Goal: Find specific page/section: Find specific page/section

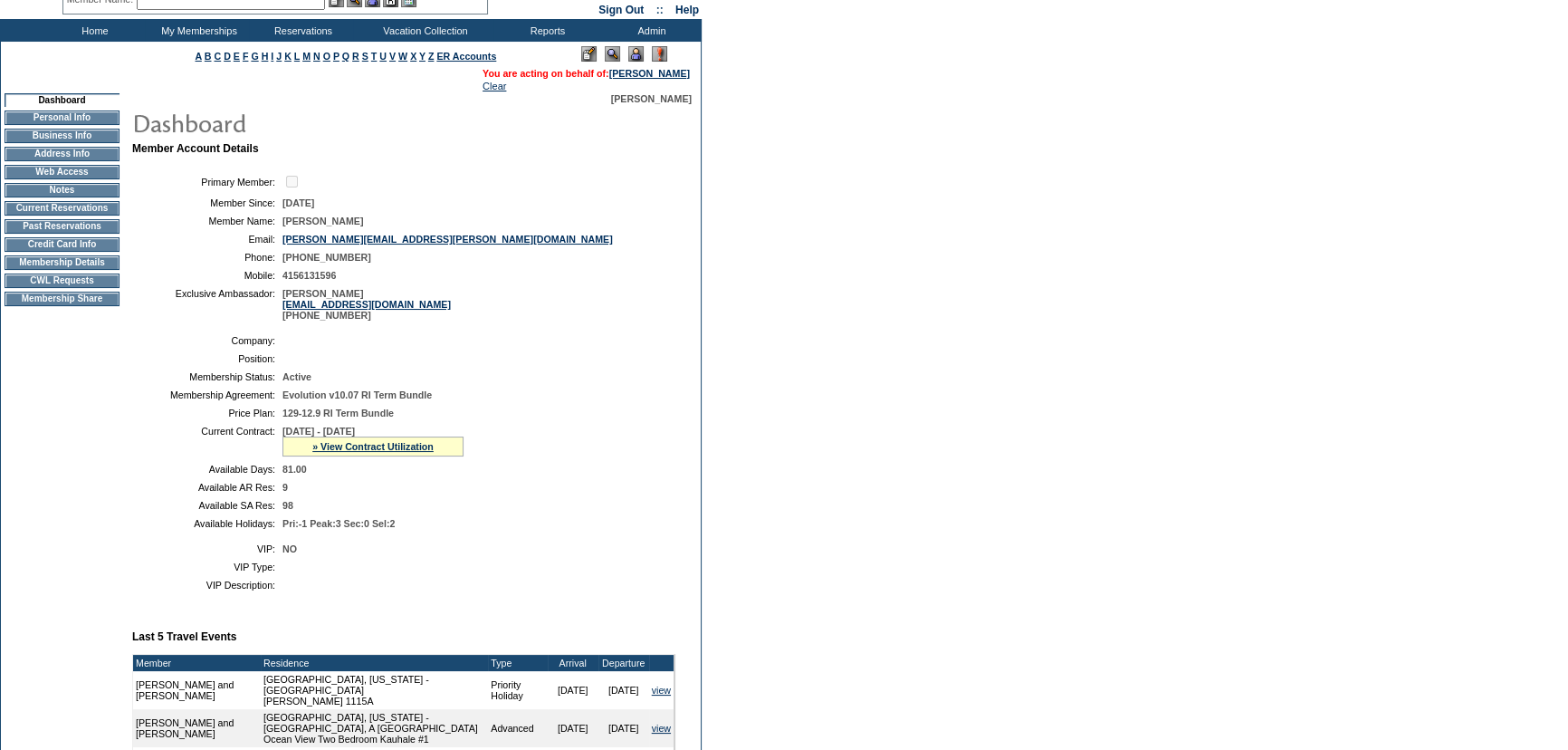
scroll to position [225, 0]
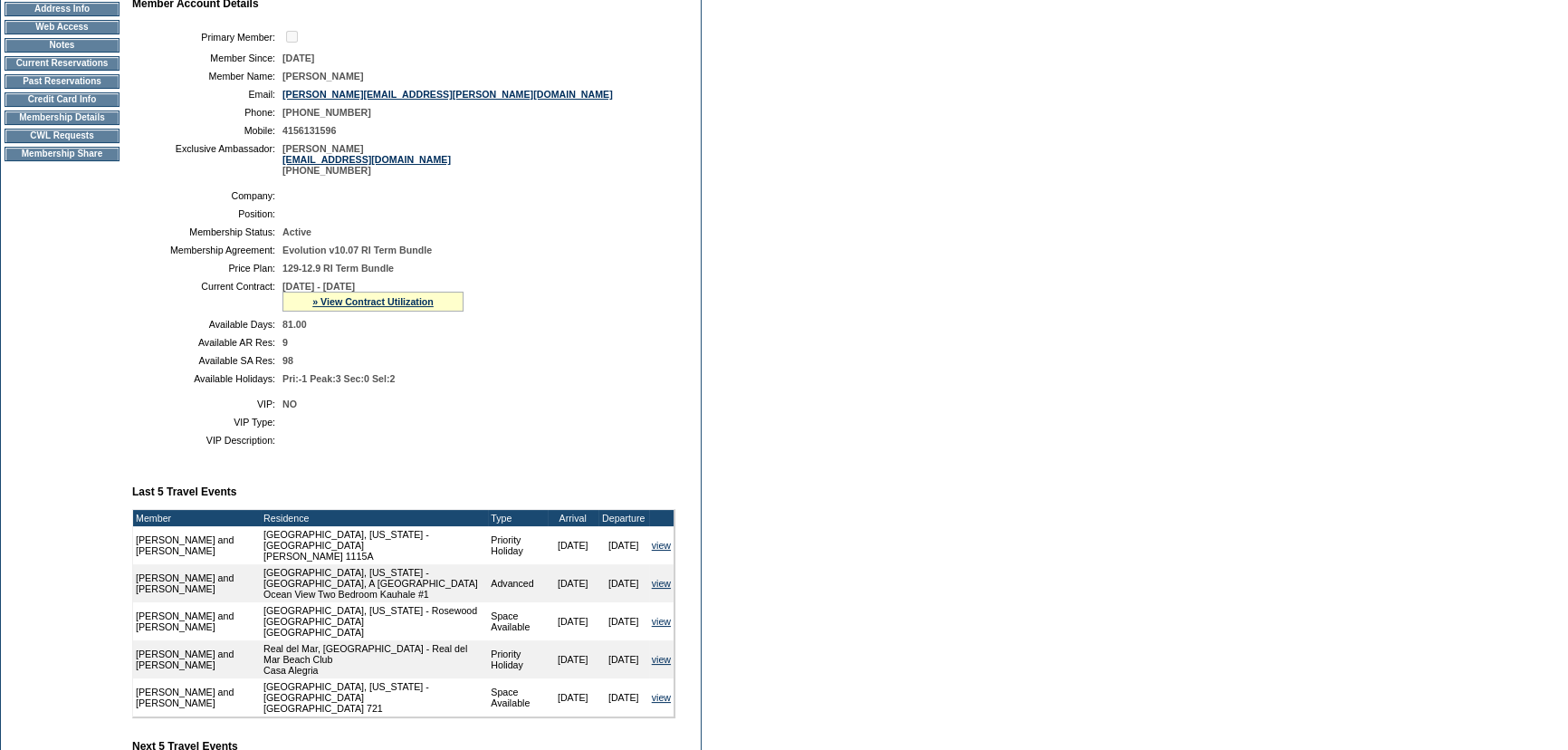
drag, startPoint x: 290, startPoint y: 640, endPoint x: 164, endPoint y: 610, distance: 129.5
click at [164, 610] on tr "Mike and Lisa LaHorgue Montecito, California - Rosewood Miramar Beach Rosewood …" at bounding box center [403, 621] width 541 height 38
click at [968, 533] on form "Follow Us ::" at bounding box center [784, 386] width 1568 height 1224
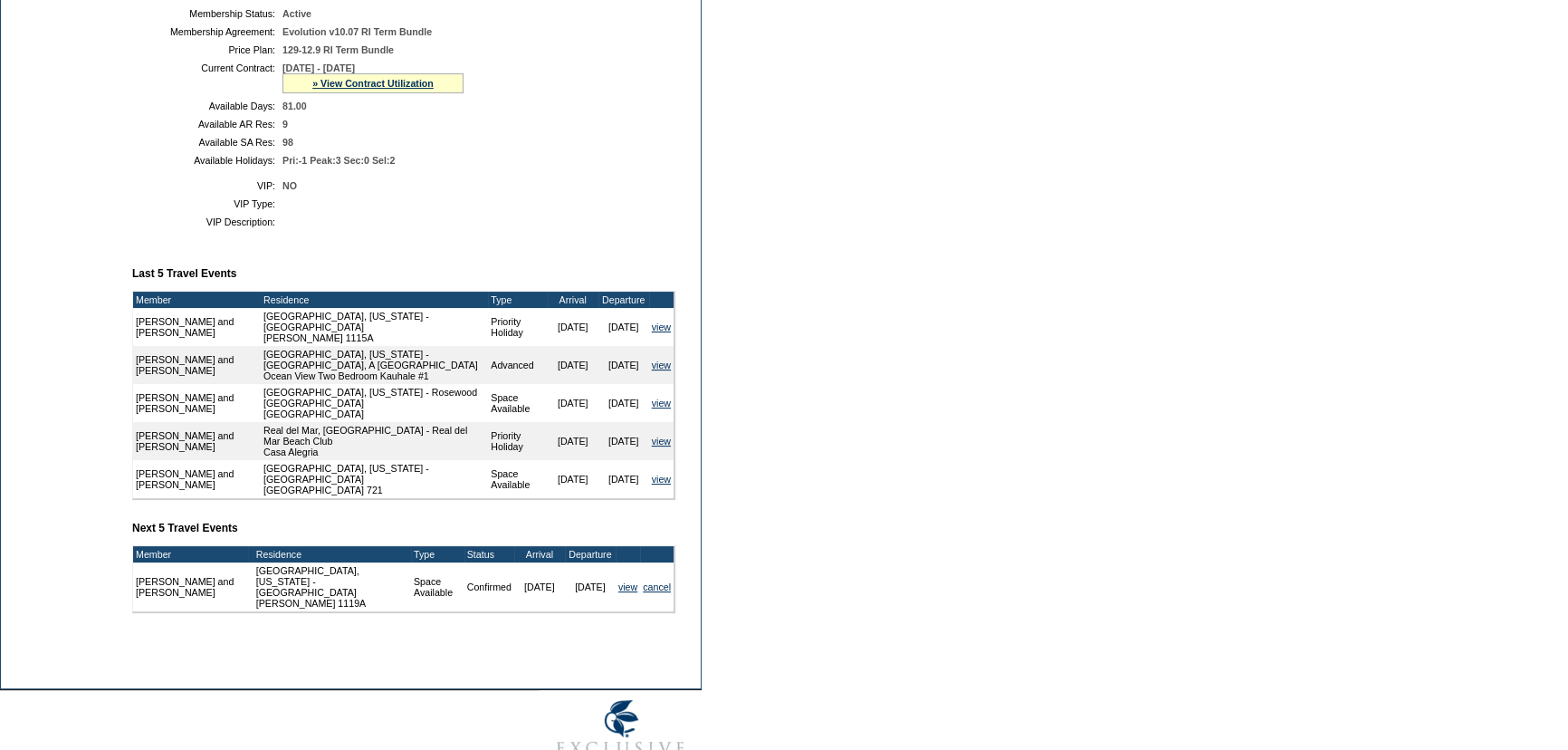
scroll to position [444, 0]
click at [625, 586] on link "view" at bounding box center [628, 586] width 19 height 11
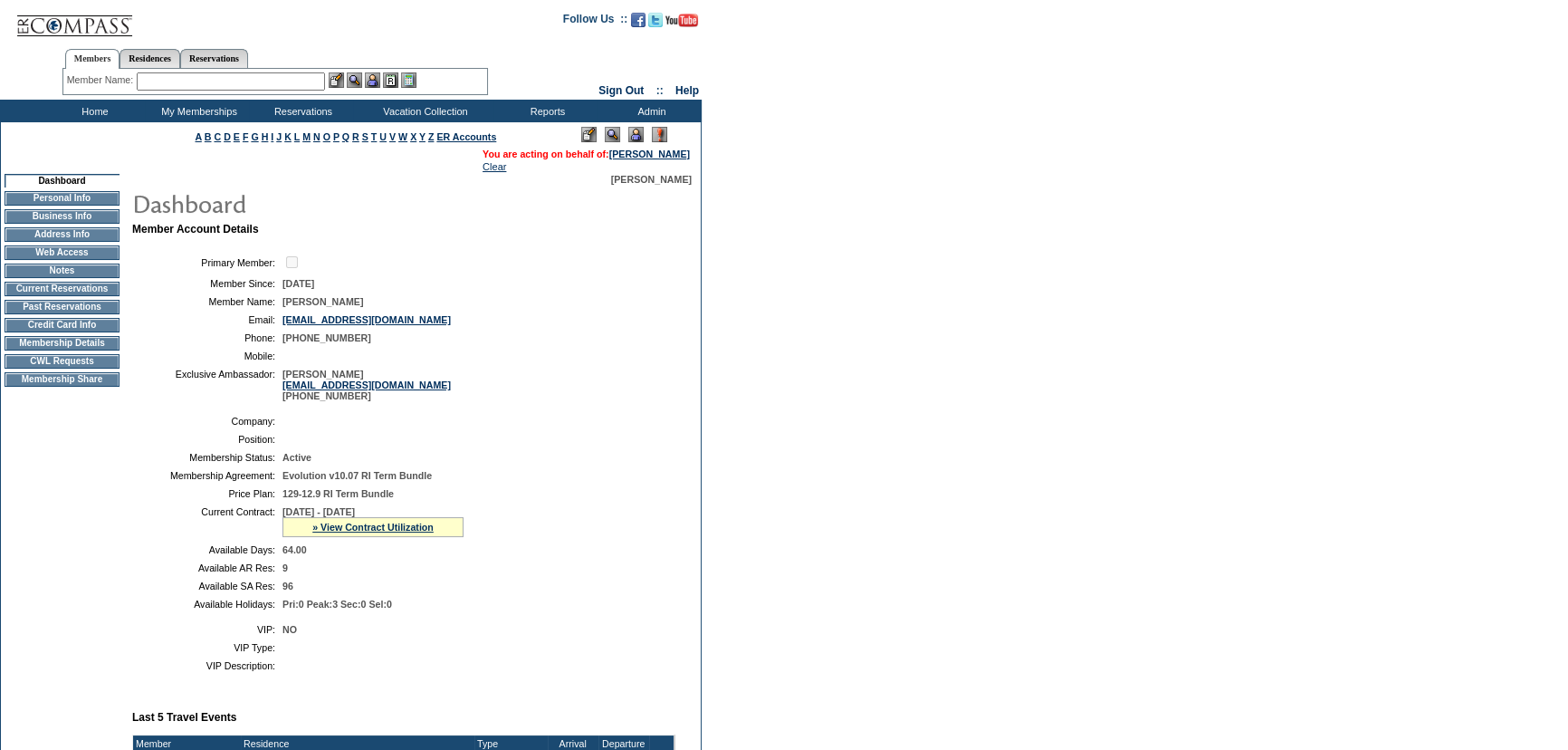
click at [415, 240] on td "Member Account Details Primary Member: Member Since: [DATE] Member Name: [PERSO…" at bounding box center [411, 729] width 558 height 1013
click at [669, 500] on table "Company: Position: Membership Status: Active Membership Agreement: Evolution v1…" at bounding box center [403, 512] width 543 height 208
click at [566, 472] on td "Evolution v10.07 RI Term Bundle" at bounding box center [475, 475] width 386 height 11
click at [571, 342] on td "[PHONE_NUMBER]" at bounding box center [475, 338] width 386 height 11
click at [192, 84] on input "text" at bounding box center [230, 82] width 188 height 18
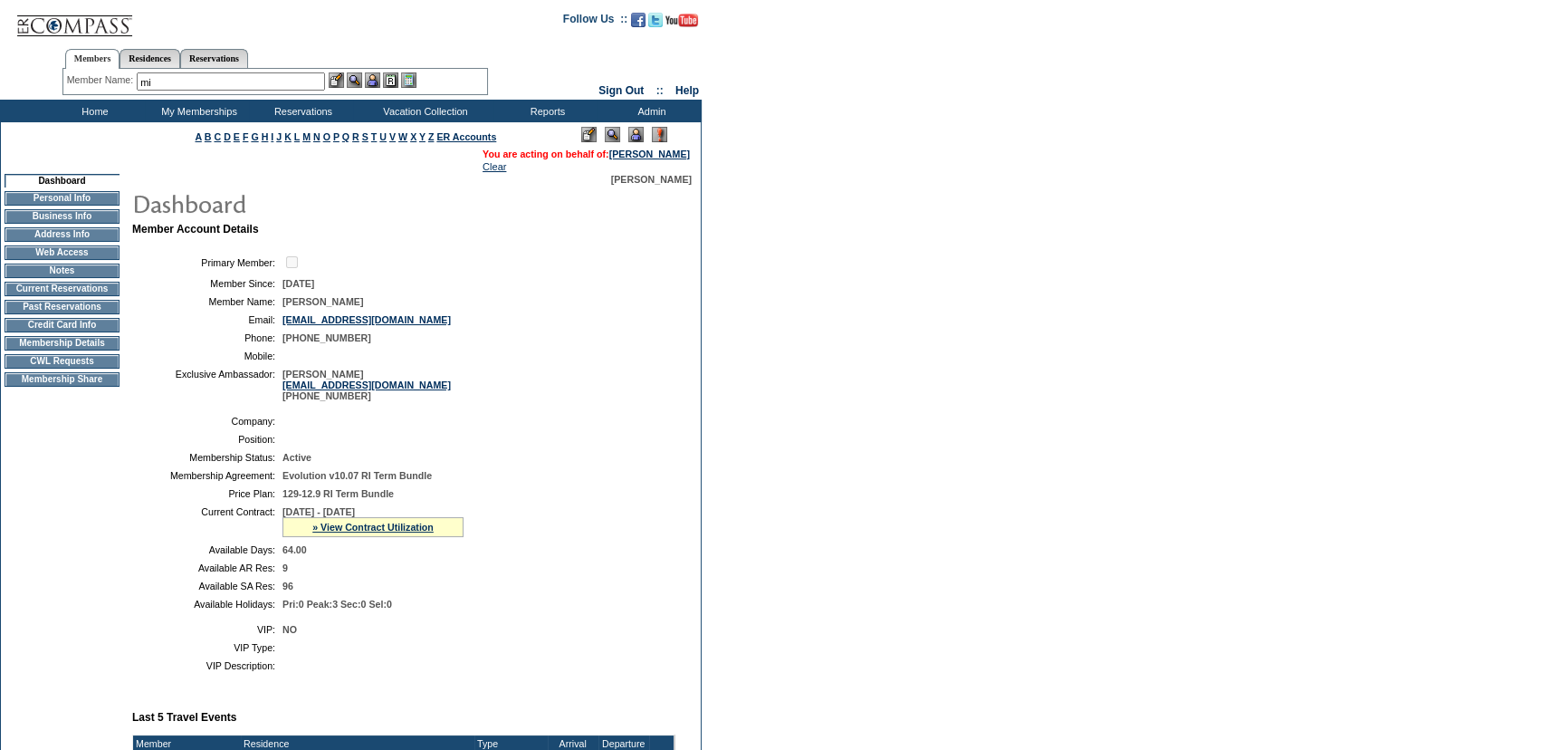
type input "m"
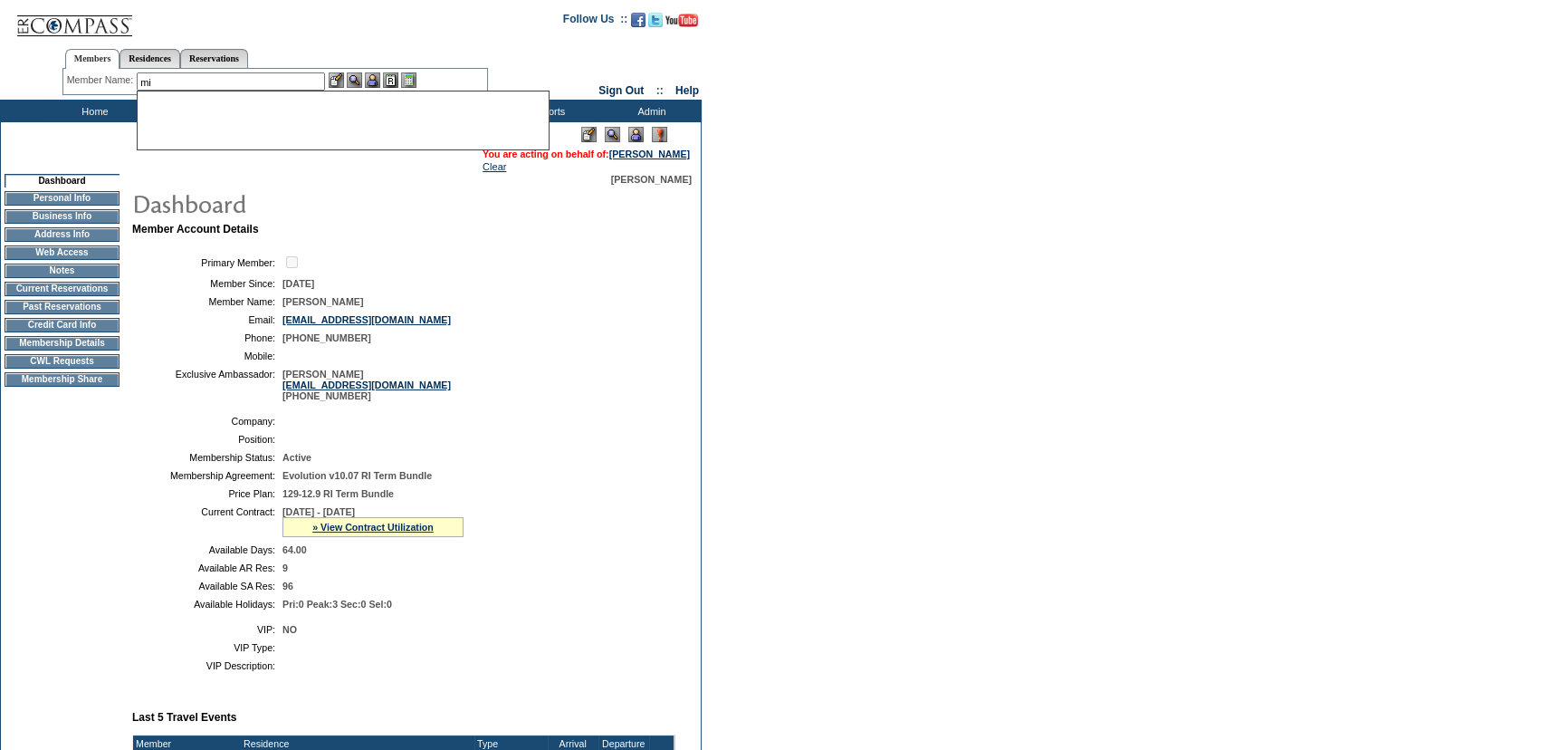
type input "m"
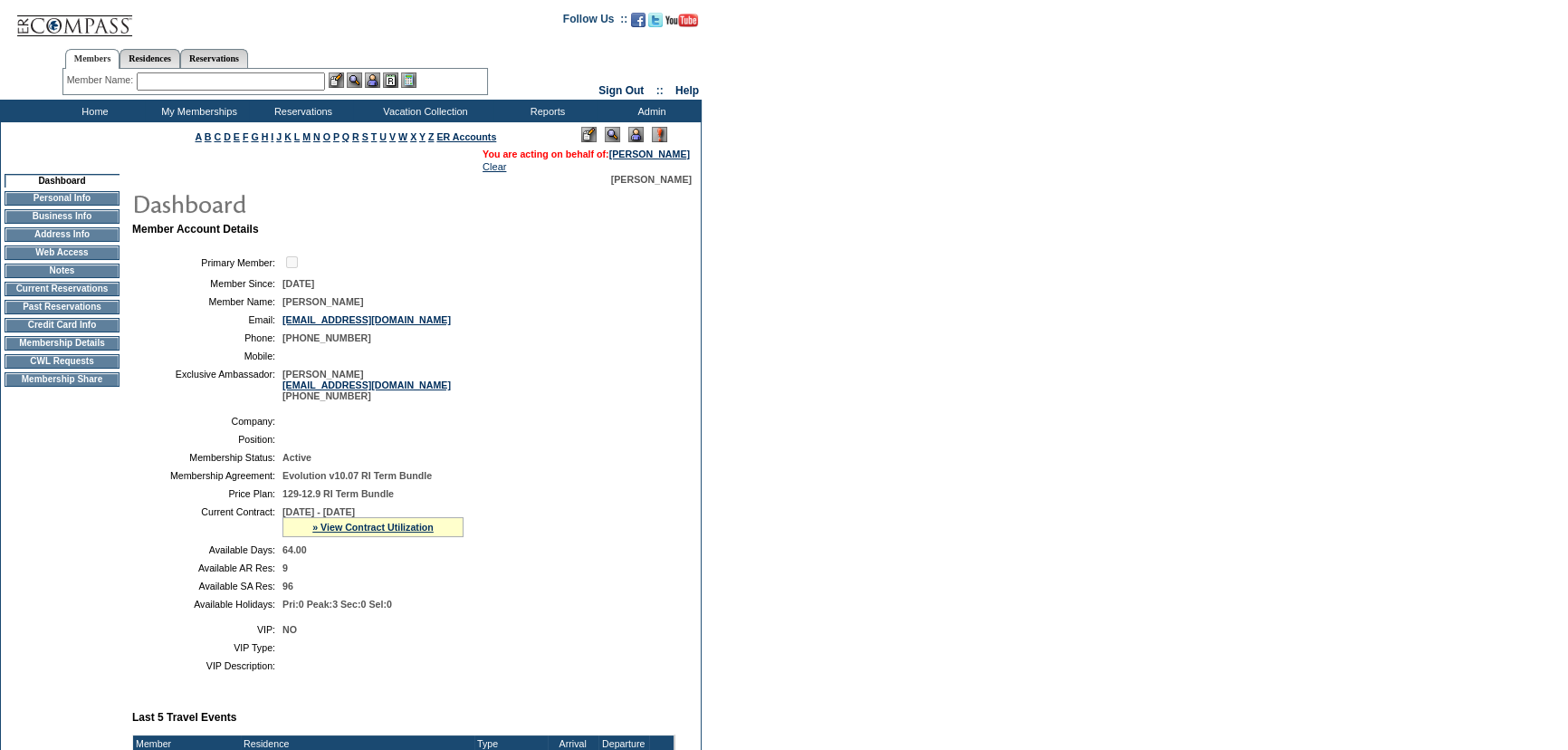
type input "m"
click at [174, 82] on input "text" at bounding box center [230, 82] width 188 height 18
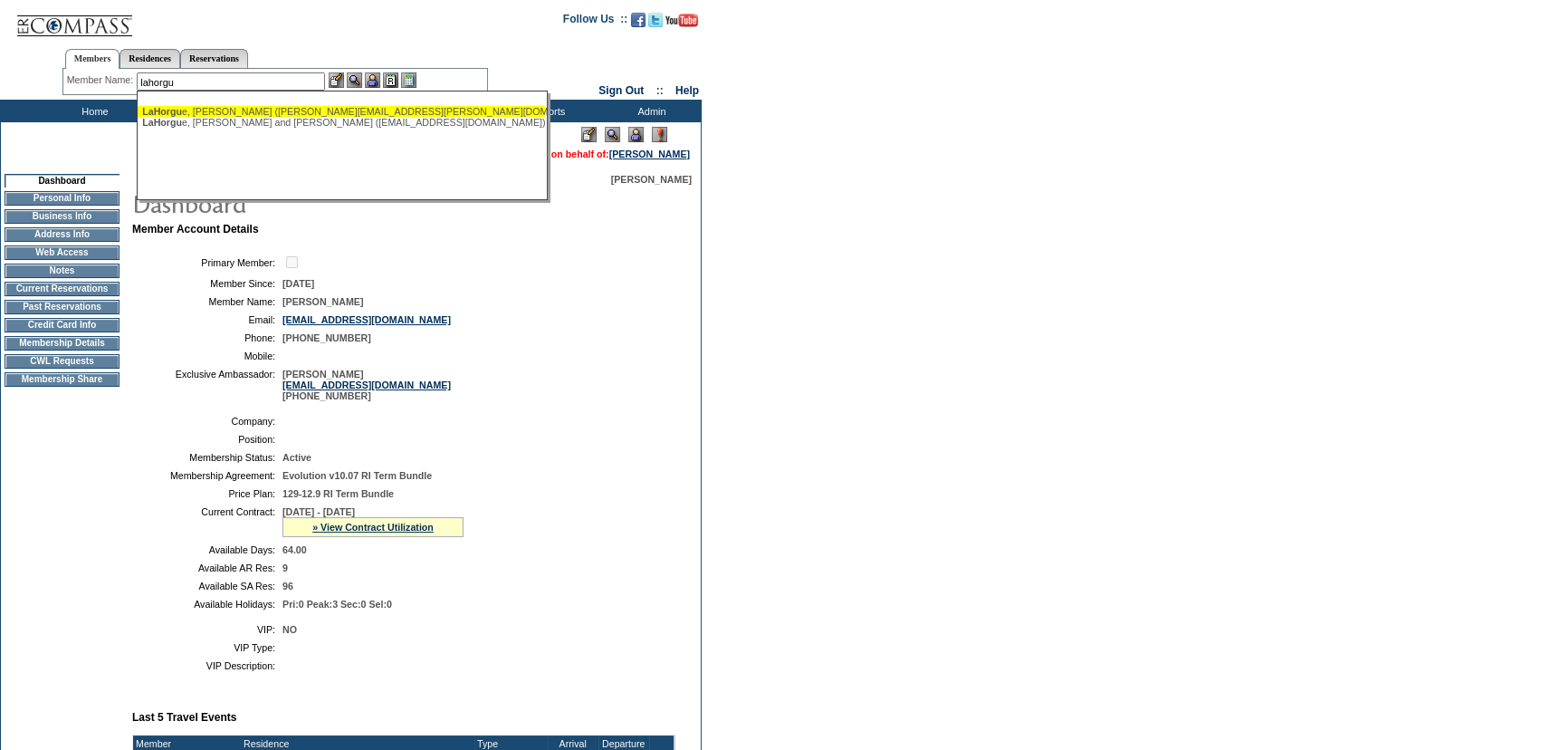
click at [240, 111] on div "LaHorgu e, [PERSON_NAME] ([PERSON_NAME][EMAIL_ADDRESS][PERSON_NAME][DOMAIN_NAME…" at bounding box center [342, 111] width 398 height 11
type input "[PERSON_NAME] ([PERSON_NAME][EMAIL_ADDRESS][PERSON_NAME][DOMAIN_NAME])"
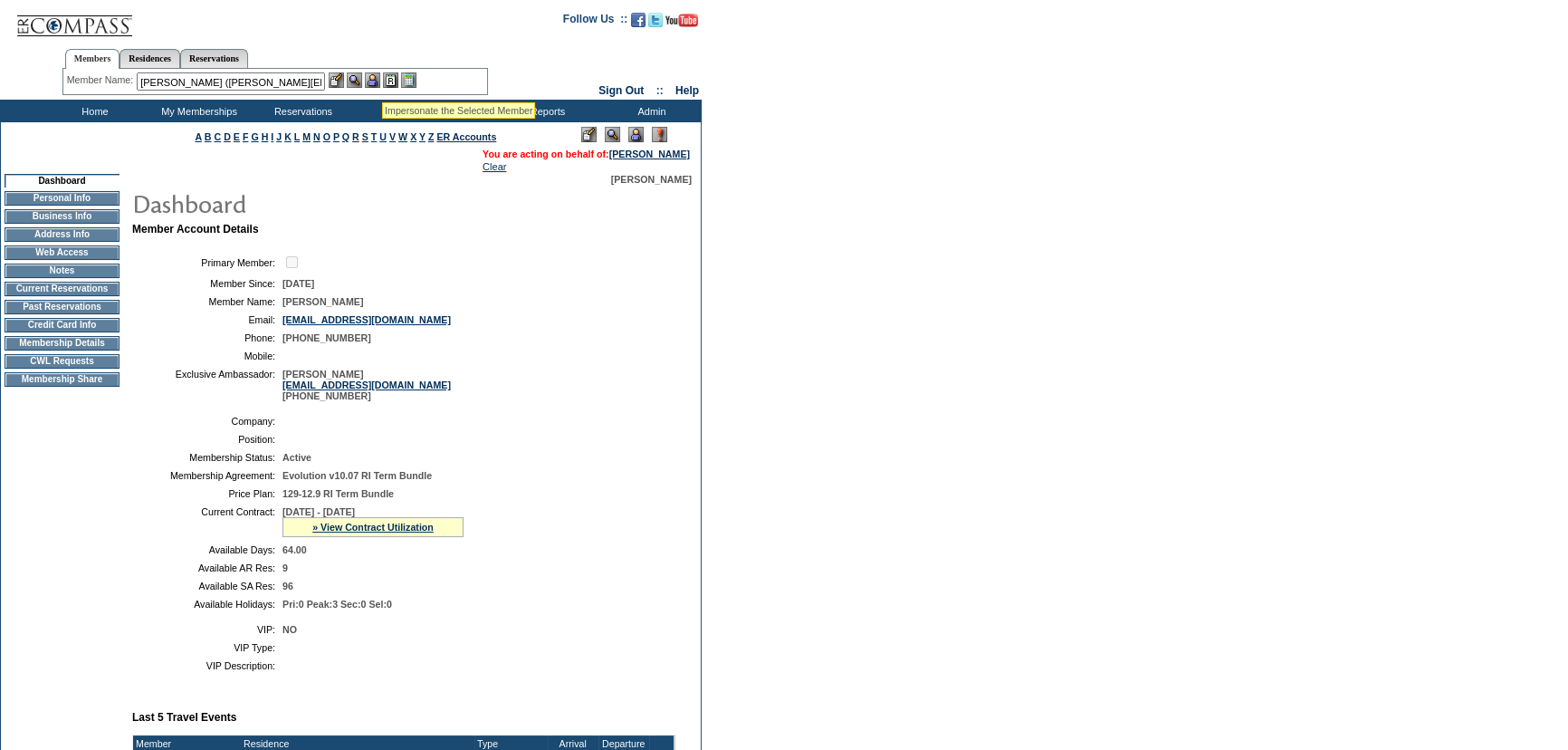
click at [381, 80] on img at bounding box center [372, 80] width 15 height 15
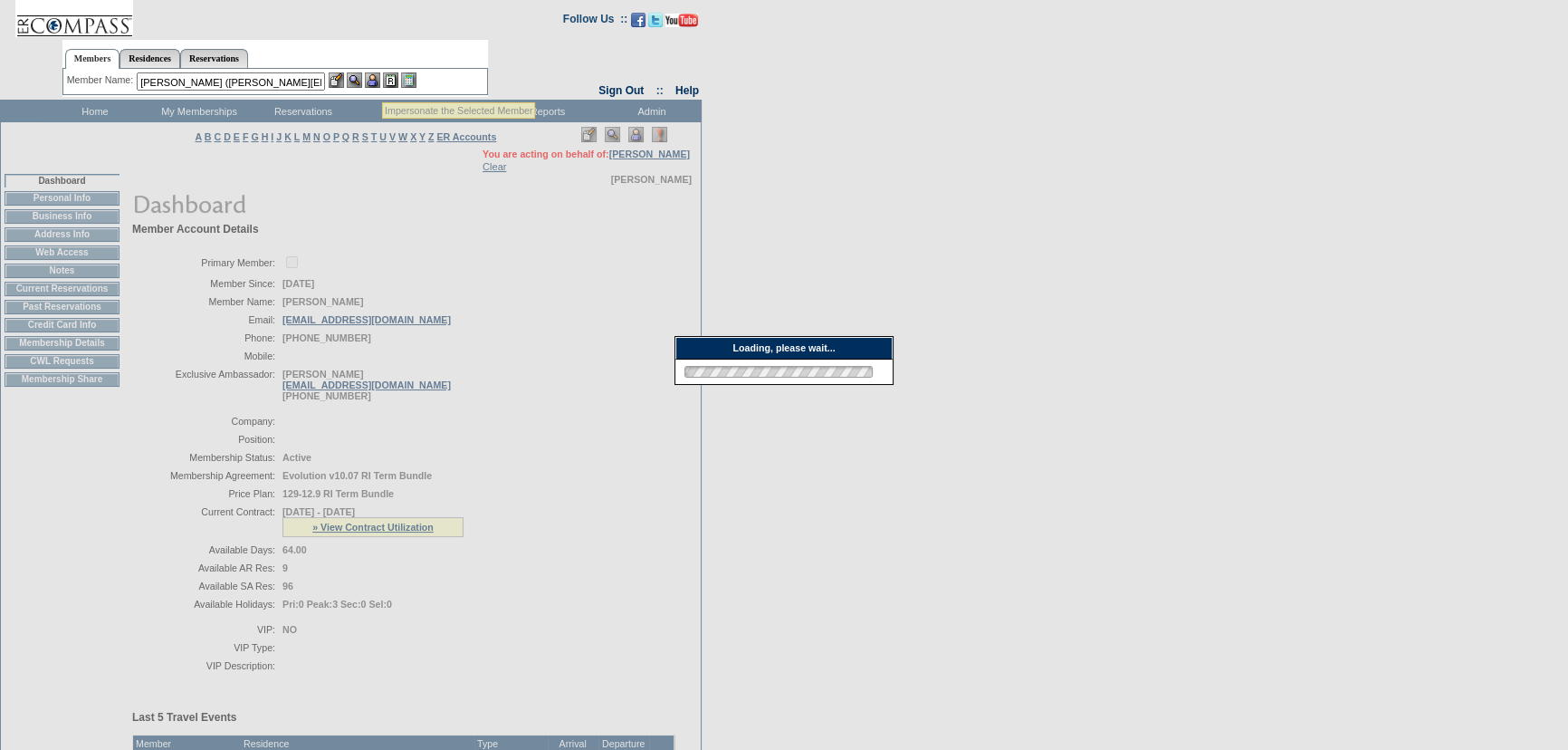
click at [360, 75] on img at bounding box center [354, 80] width 15 height 15
